Goal: Task Accomplishment & Management: Manage account settings

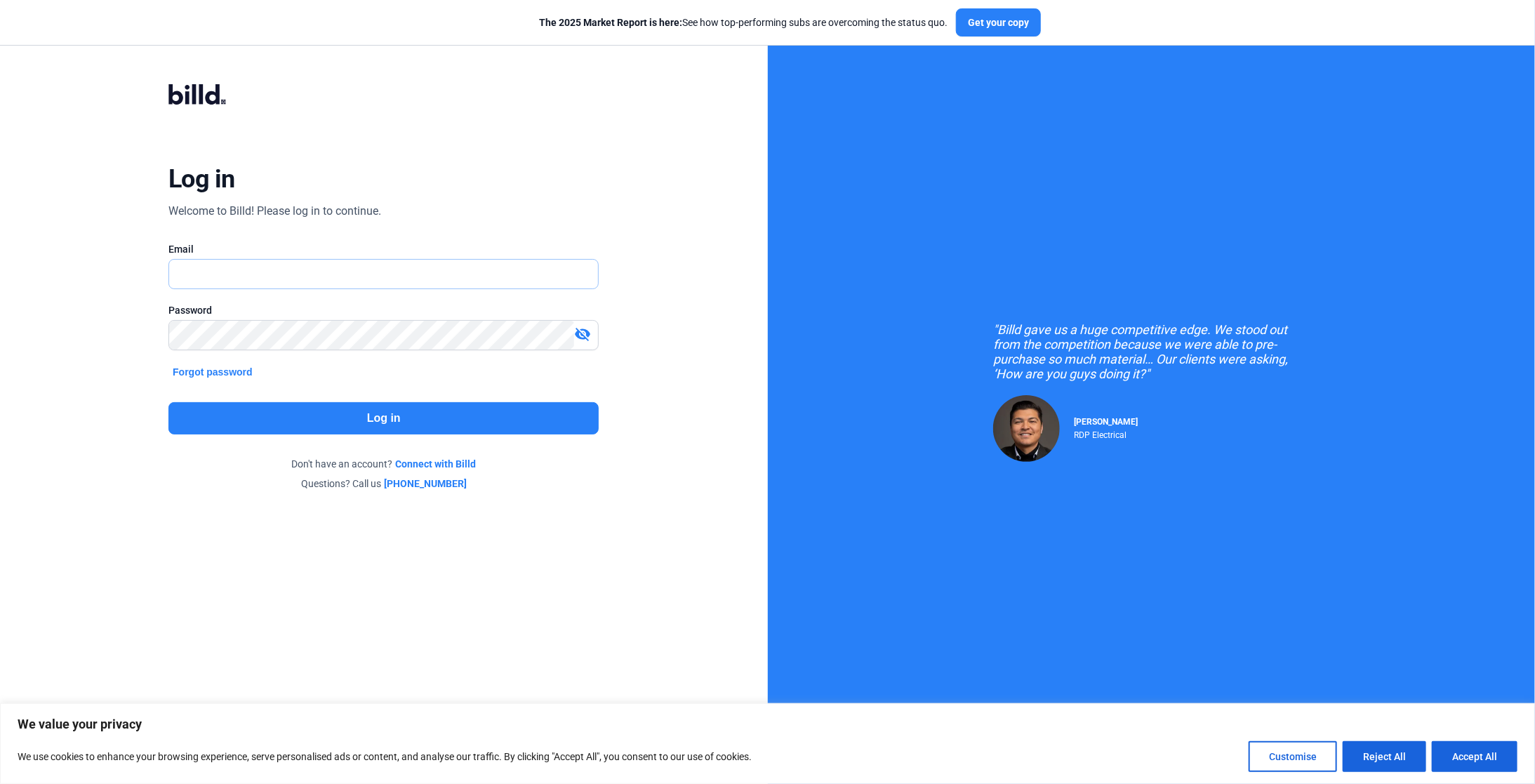
drag, startPoint x: 0, startPoint y: 0, endPoint x: 324, endPoint y: 261, distance: 416.0
click at [324, 261] on input "text" at bounding box center [375, 273] width 413 height 28
type input "[PERSON_NAME][EMAIL_ADDRESS][DOMAIN_NAME]"
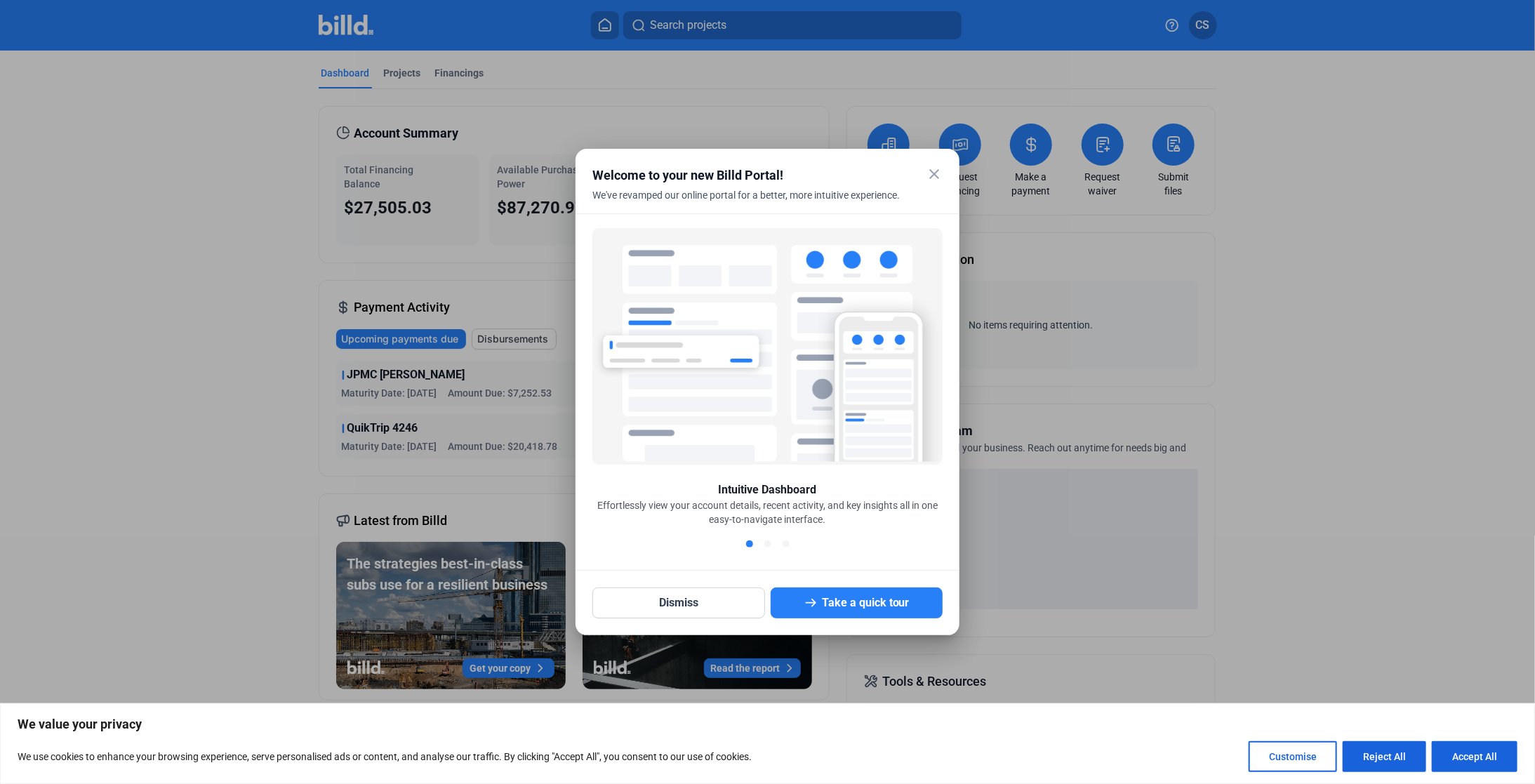
click at [939, 171] on mat-icon "close" at bounding box center [934, 173] width 17 height 17
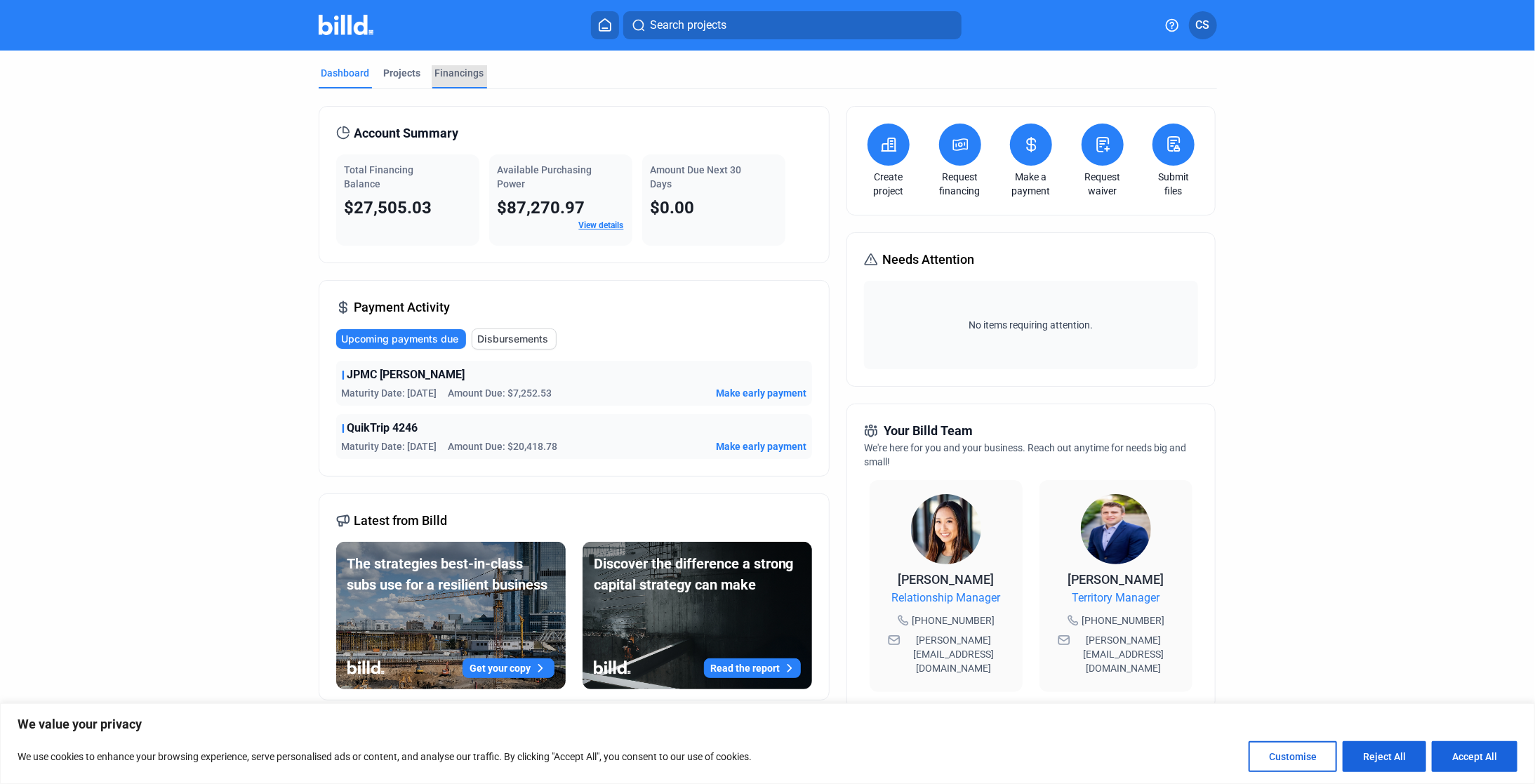
click at [459, 73] on div "Financings" at bounding box center [459, 73] width 49 height 14
